Goal: Task Accomplishment & Management: Manage account settings

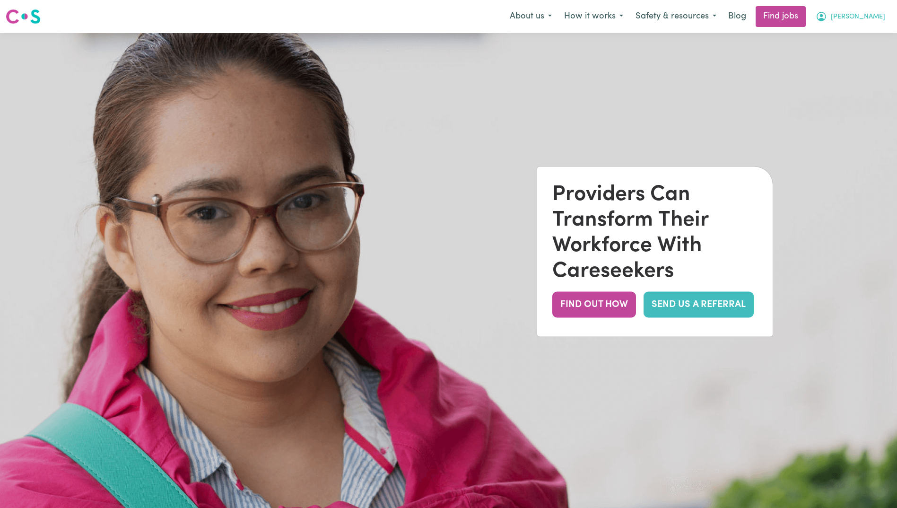
click at [866, 17] on span "[PERSON_NAME]" at bounding box center [858, 17] width 54 height 10
click at [847, 52] on link "My Dashboard" at bounding box center [853, 54] width 75 height 18
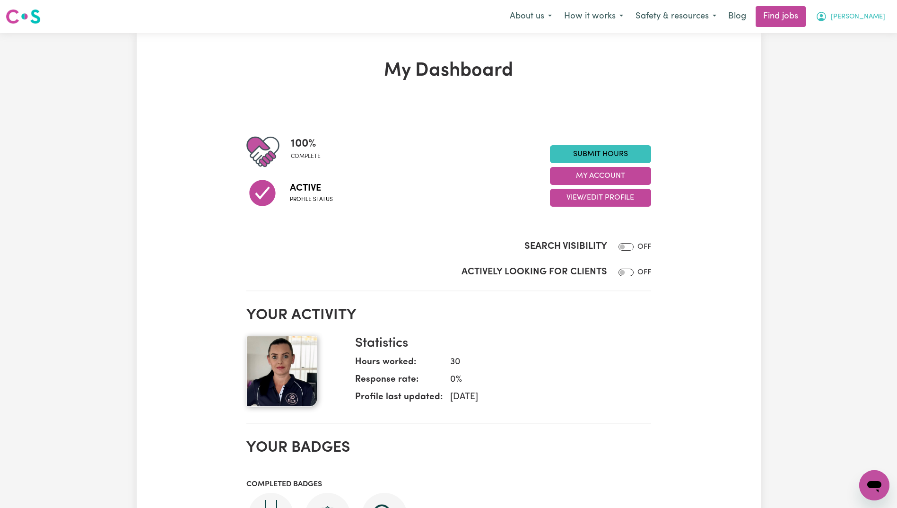
click at [866, 16] on span "[PERSON_NAME]" at bounding box center [858, 17] width 54 height 10
click at [613, 175] on button "My Account" at bounding box center [600, 176] width 101 height 18
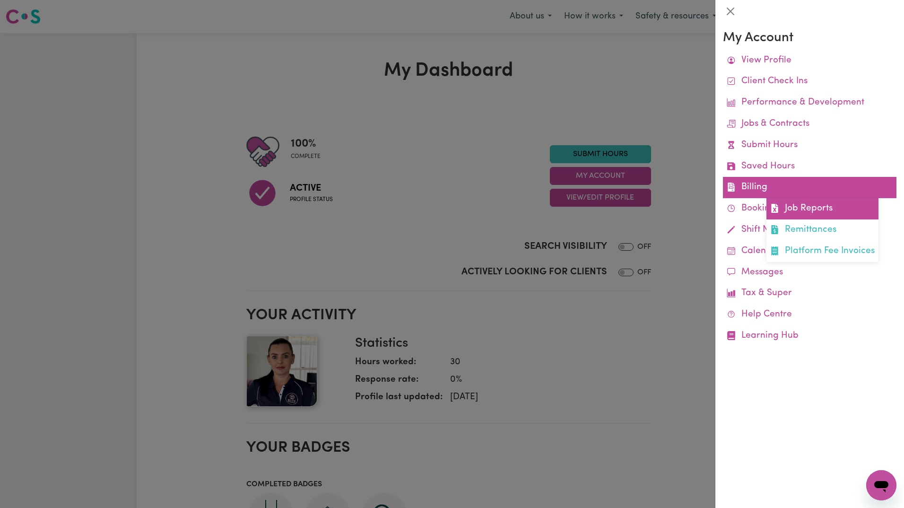
click at [828, 208] on link "Job Reports" at bounding box center [823, 208] width 112 height 21
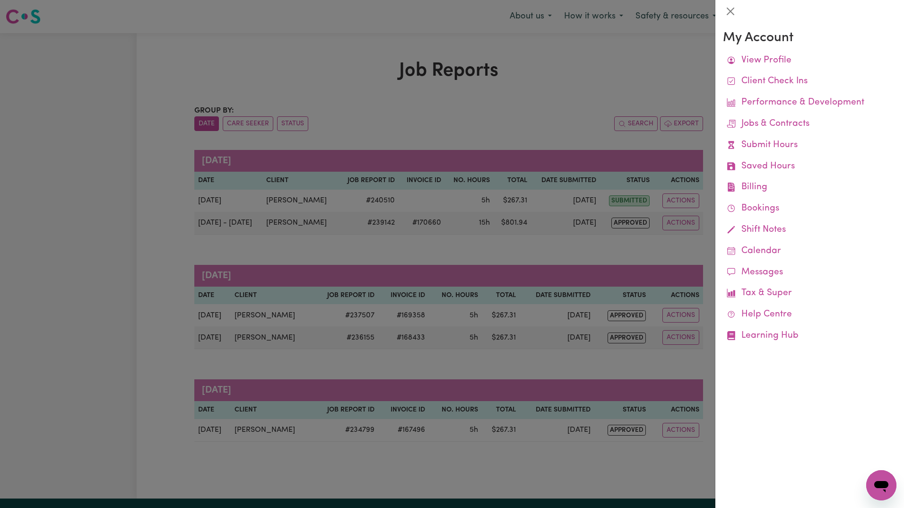
click at [251, 219] on div at bounding box center [452, 254] width 904 height 508
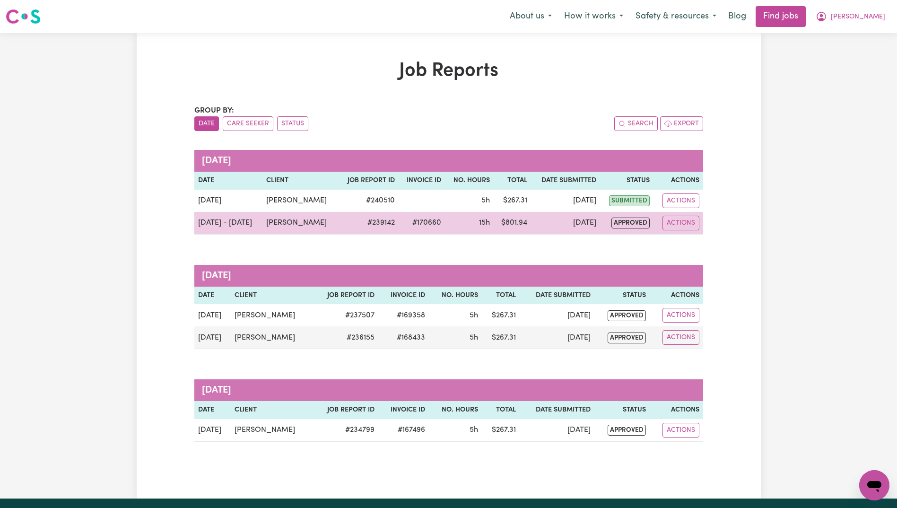
click at [512, 223] on td "$ 801.94" at bounding box center [512, 223] width 37 height 23
click at [698, 220] on button "Actions" at bounding box center [681, 223] width 37 height 15
click at [699, 243] on link "View Job Report" at bounding box center [702, 245] width 81 height 19
select select "pm"
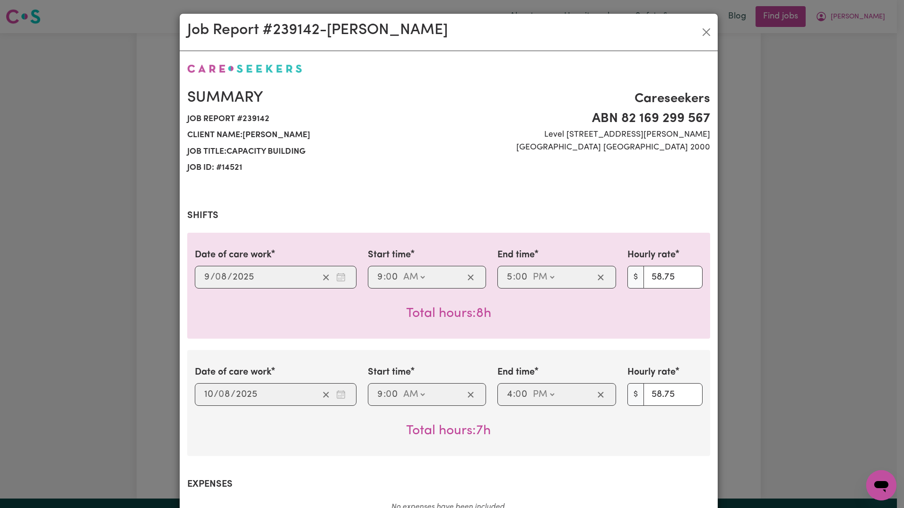
select select "58.75-[DATE]"
click at [704, 29] on button "Close" at bounding box center [706, 32] width 15 height 15
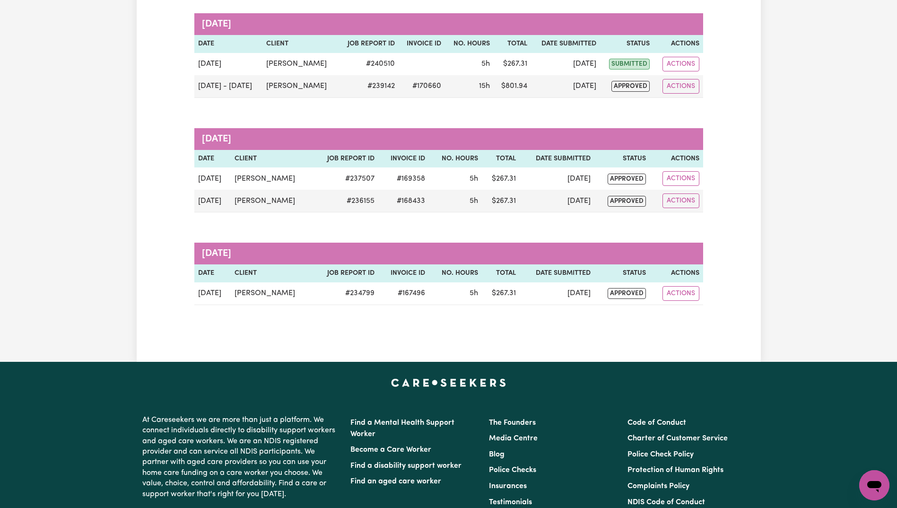
scroll to position [236, 0]
